Goal: Check status: Check status

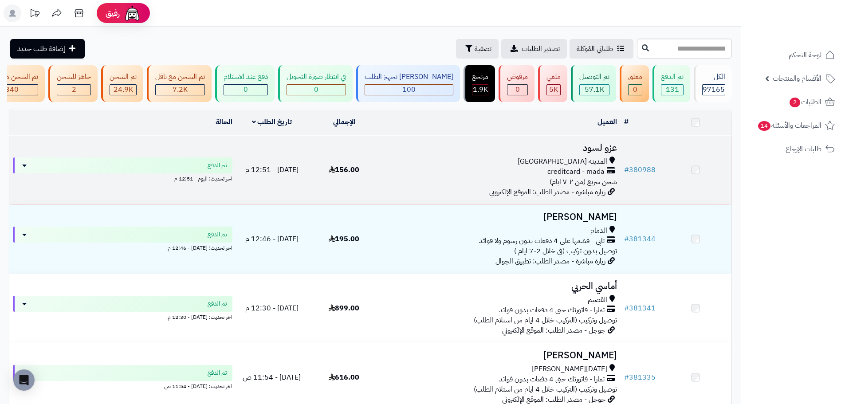
drag, startPoint x: 0, startPoint y: 0, endPoint x: 379, endPoint y: 172, distance: 416.3
click at [380, 171] on td "156.00" at bounding box center [344, 170] width 72 height 69
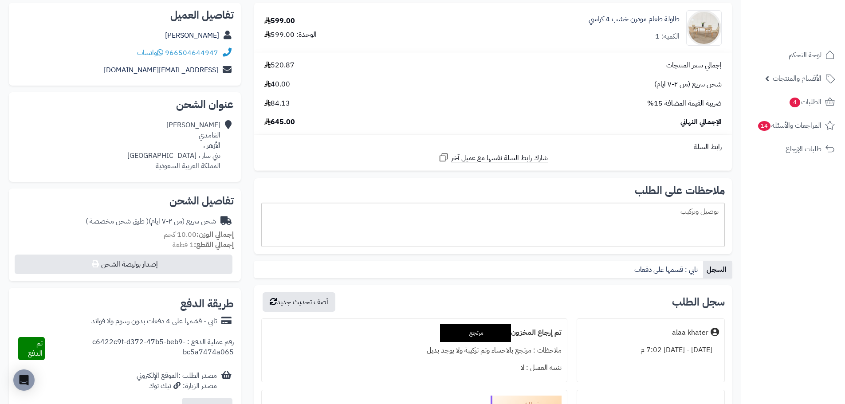
scroll to position [89, 0]
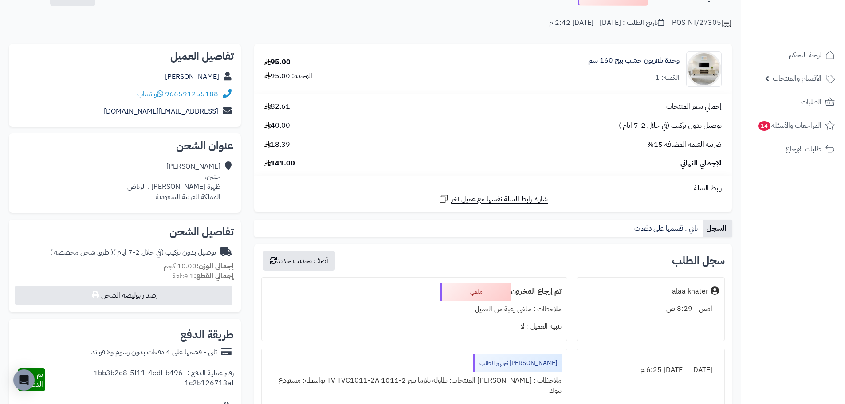
scroll to position [44, 0]
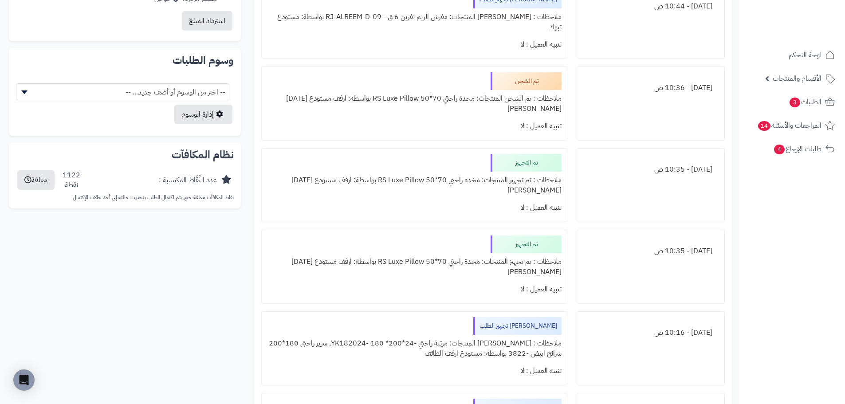
scroll to position [287, 0]
